Goal: Task Accomplishment & Management: Manage account settings

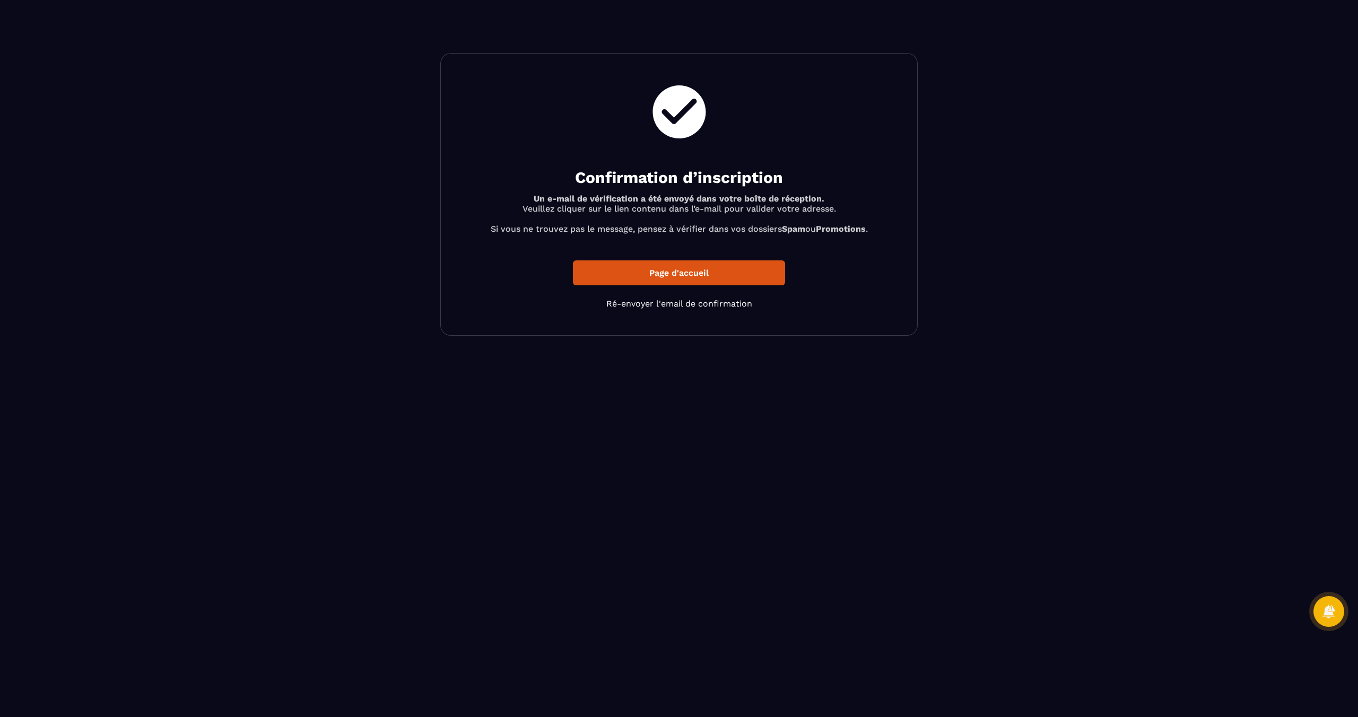
click at [688, 305] on link "Ré-envoyer l'email de confirmation" at bounding box center [679, 304] width 146 height 10
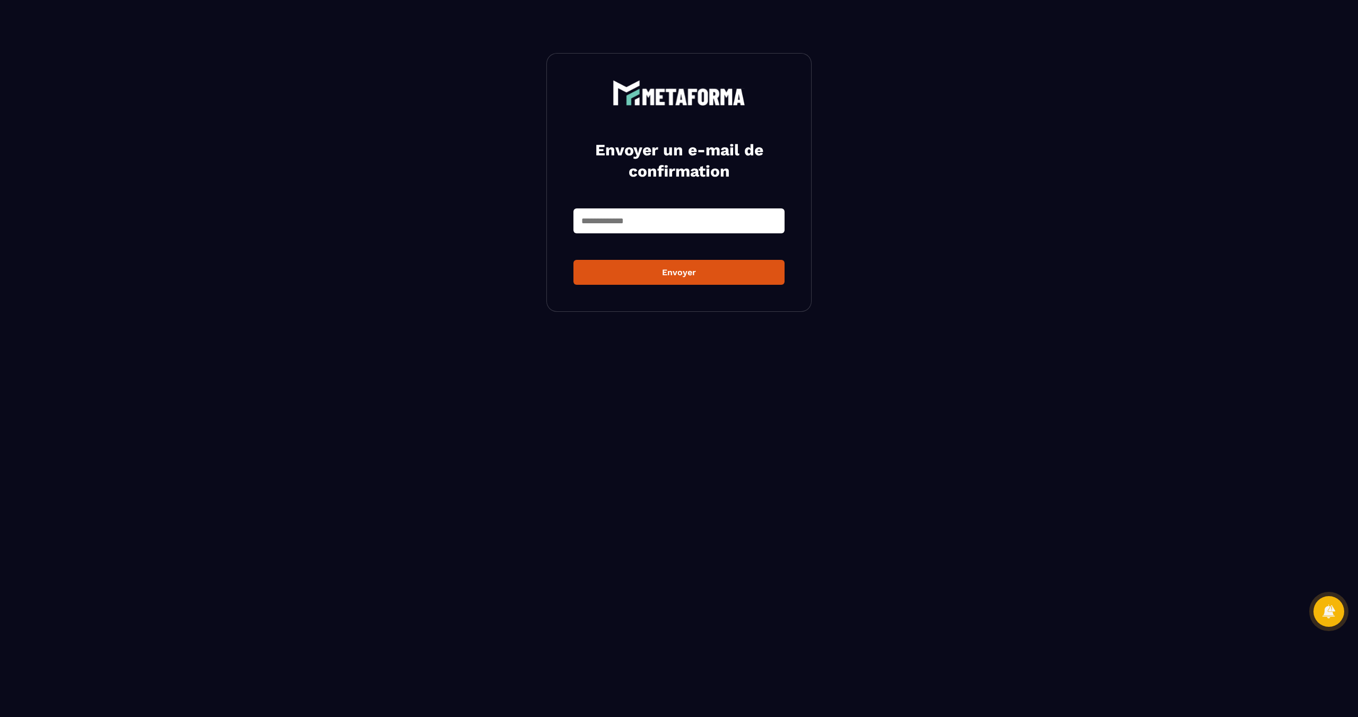
click at [656, 225] on input "email" at bounding box center [679, 221] width 211 height 25
type input "**********"
click at [672, 277] on button "Envoyer" at bounding box center [679, 272] width 211 height 25
